Goal: Navigation & Orientation: Find specific page/section

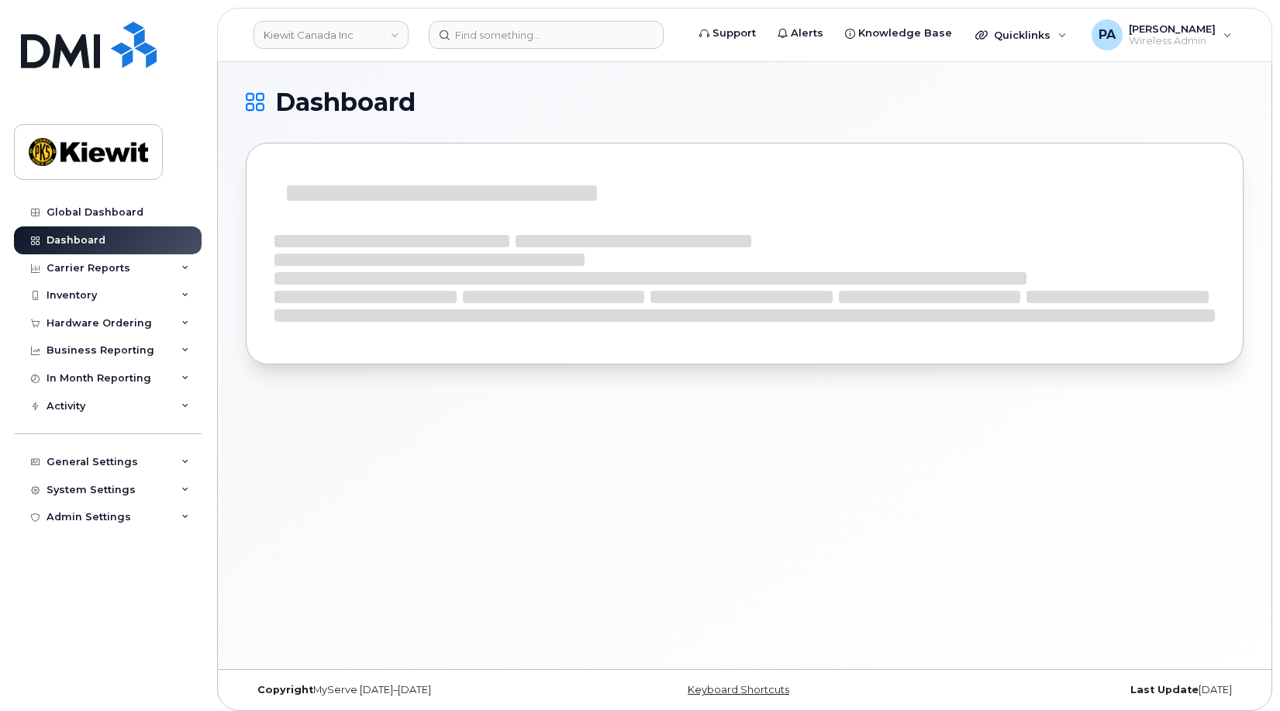
click at [367, 485] on div "Dashboard" at bounding box center [745, 365] width 1054 height 607
click at [369, 43] on link "Kiewit Canada Inc" at bounding box center [331, 35] width 155 height 28
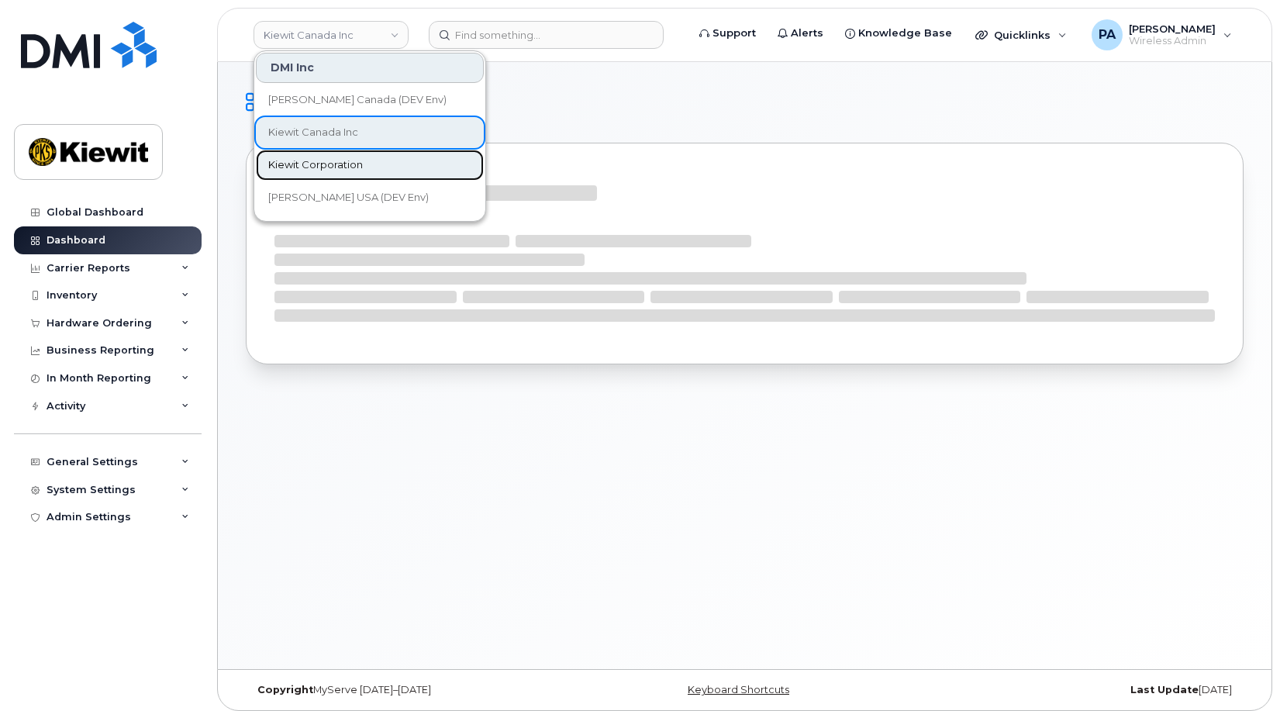
click at [330, 161] on span "Kiewit Corporation" at bounding box center [315, 165] width 95 height 16
